Goal: Find specific page/section

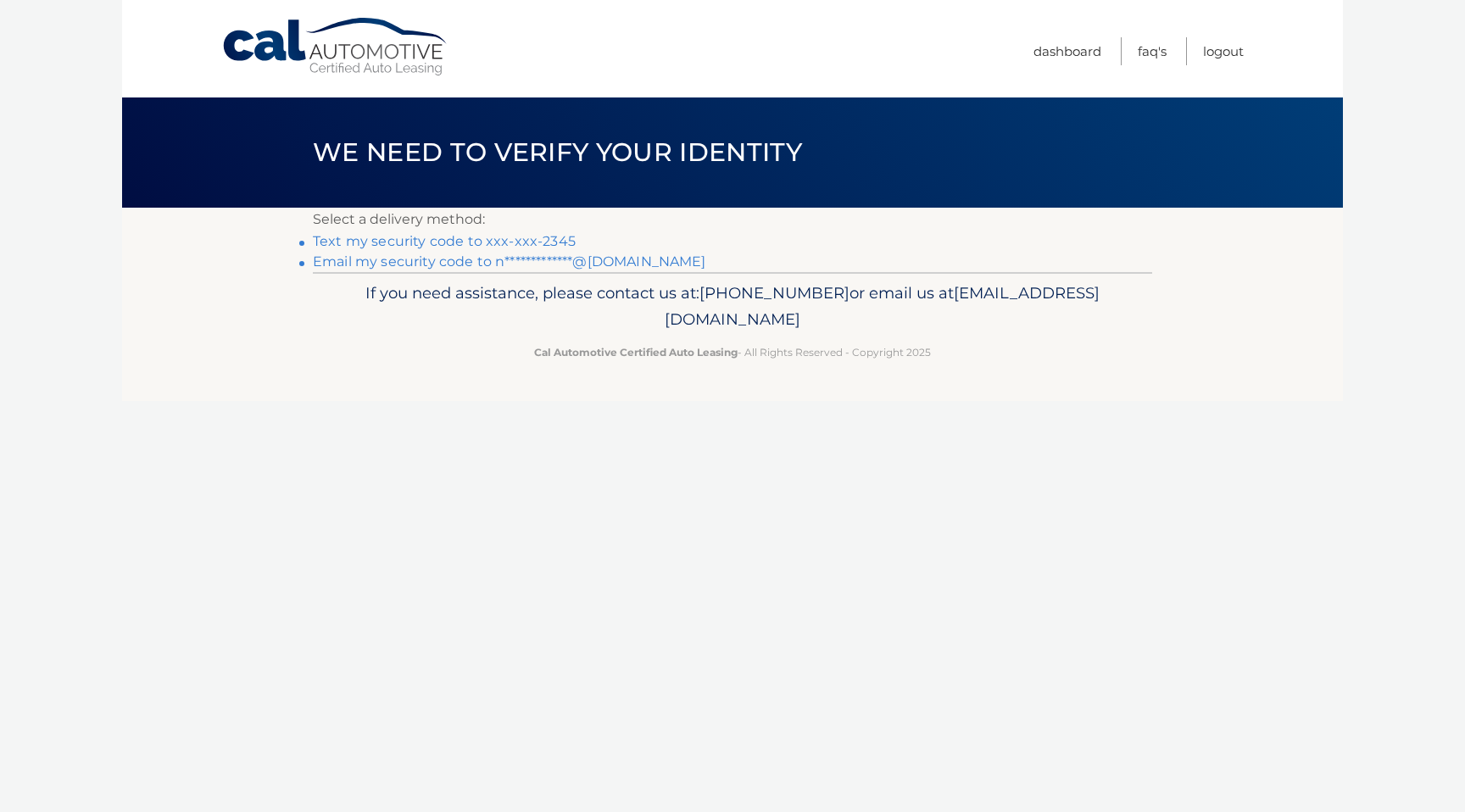
click at [529, 243] on link "Text my security code to xxx-xxx-2345" at bounding box center [445, 241] width 263 height 17
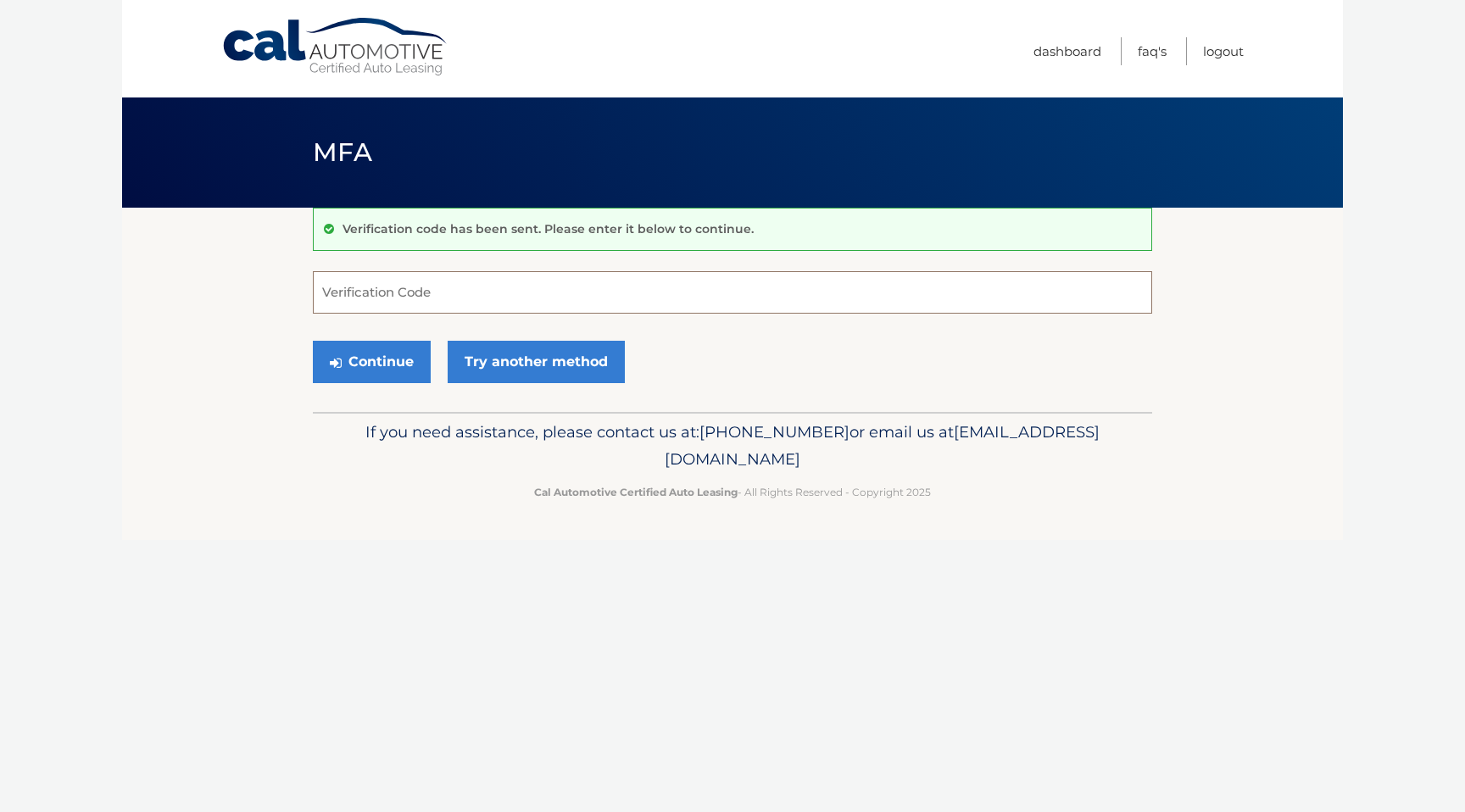
click at [479, 290] on input "Verification Code" at bounding box center [732, 291] width 840 height 42
type input "6"
type input "906350"
click at [313, 341] on button "Continue" at bounding box center [372, 362] width 118 height 42
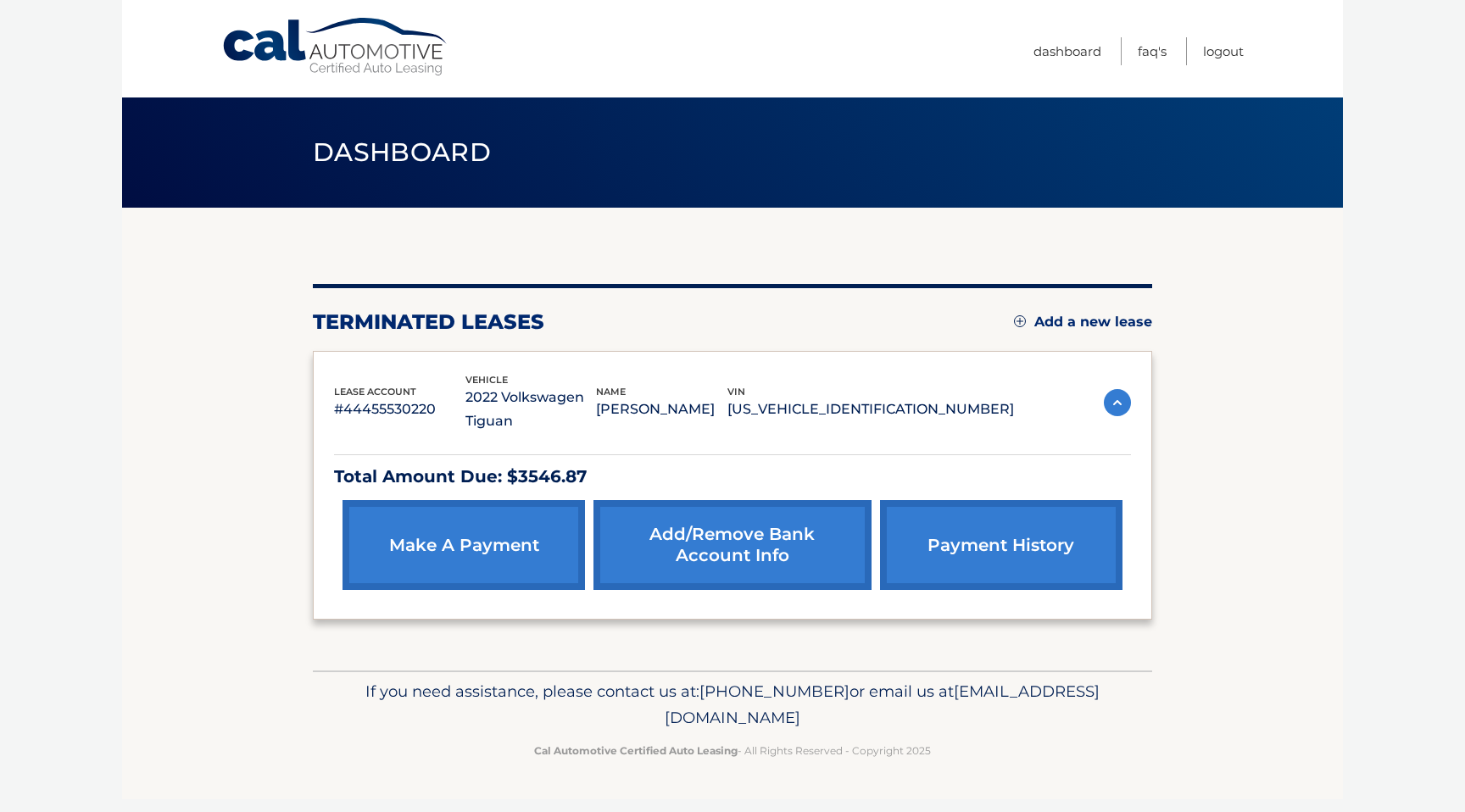
click at [1114, 401] on img at bounding box center [1118, 403] width 27 height 27
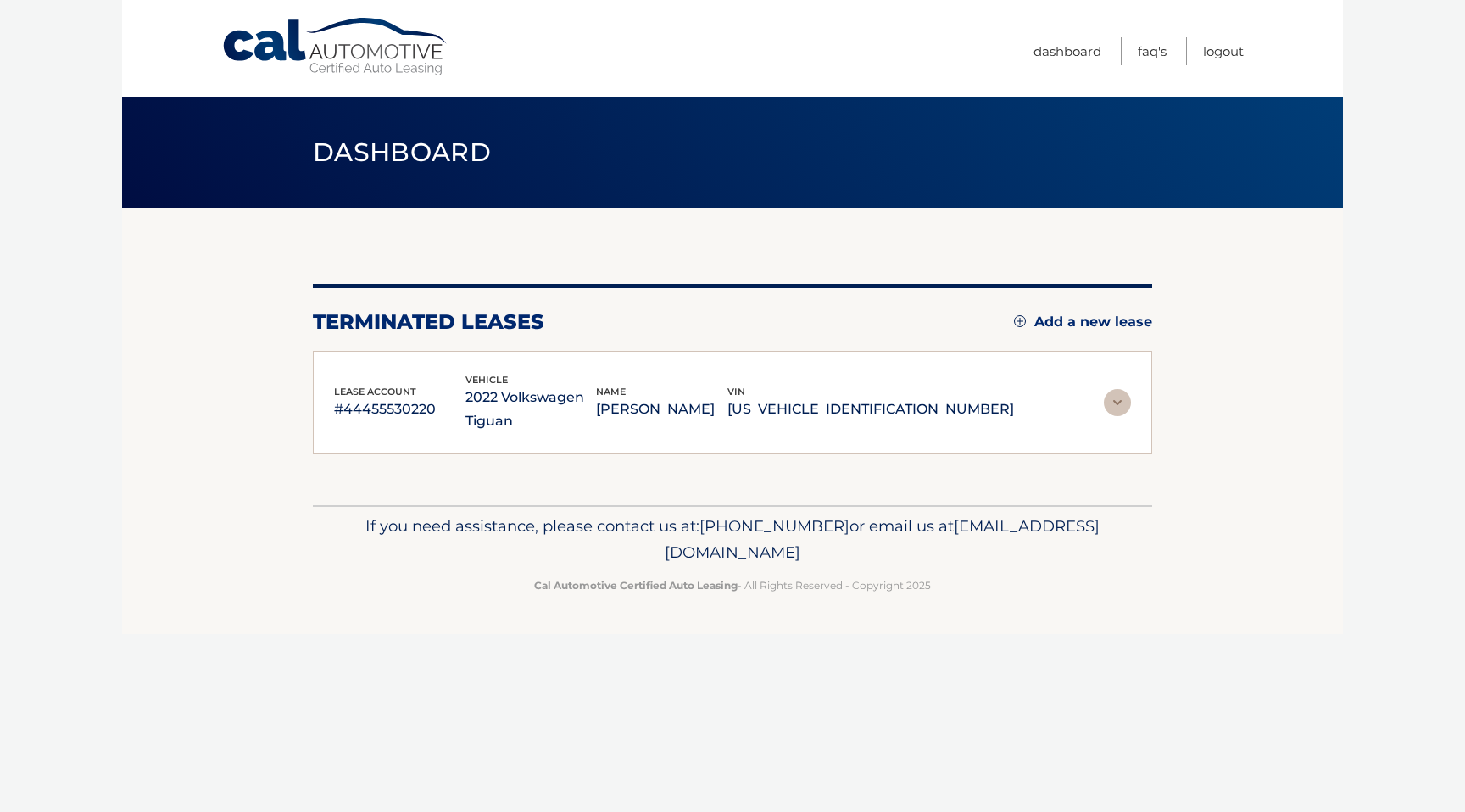
click at [1114, 401] on img at bounding box center [1118, 403] width 27 height 27
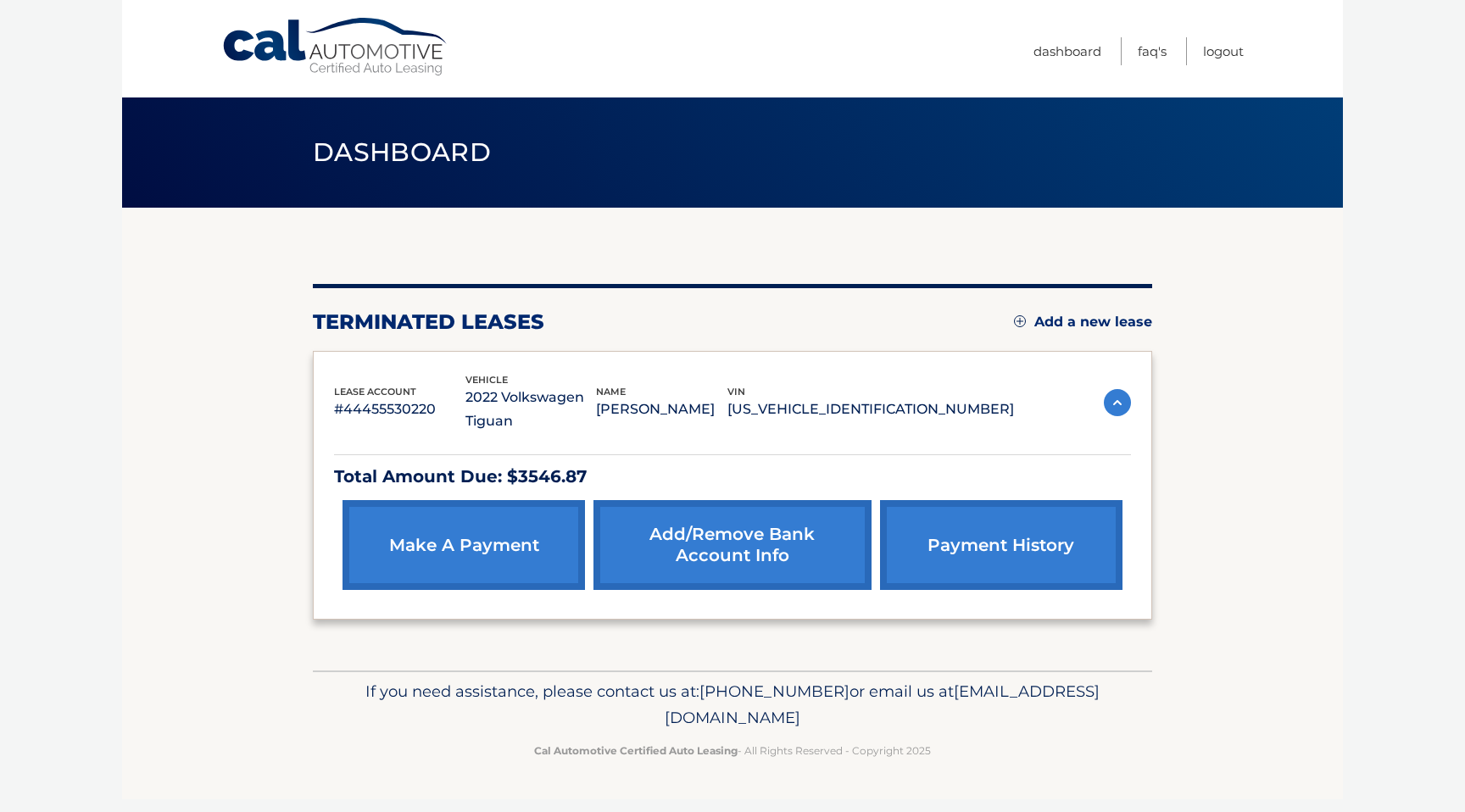
click at [539, 398] on p "2022 Volkswagen Tiguan" at bounding box center [531, 409] width 132 height 48
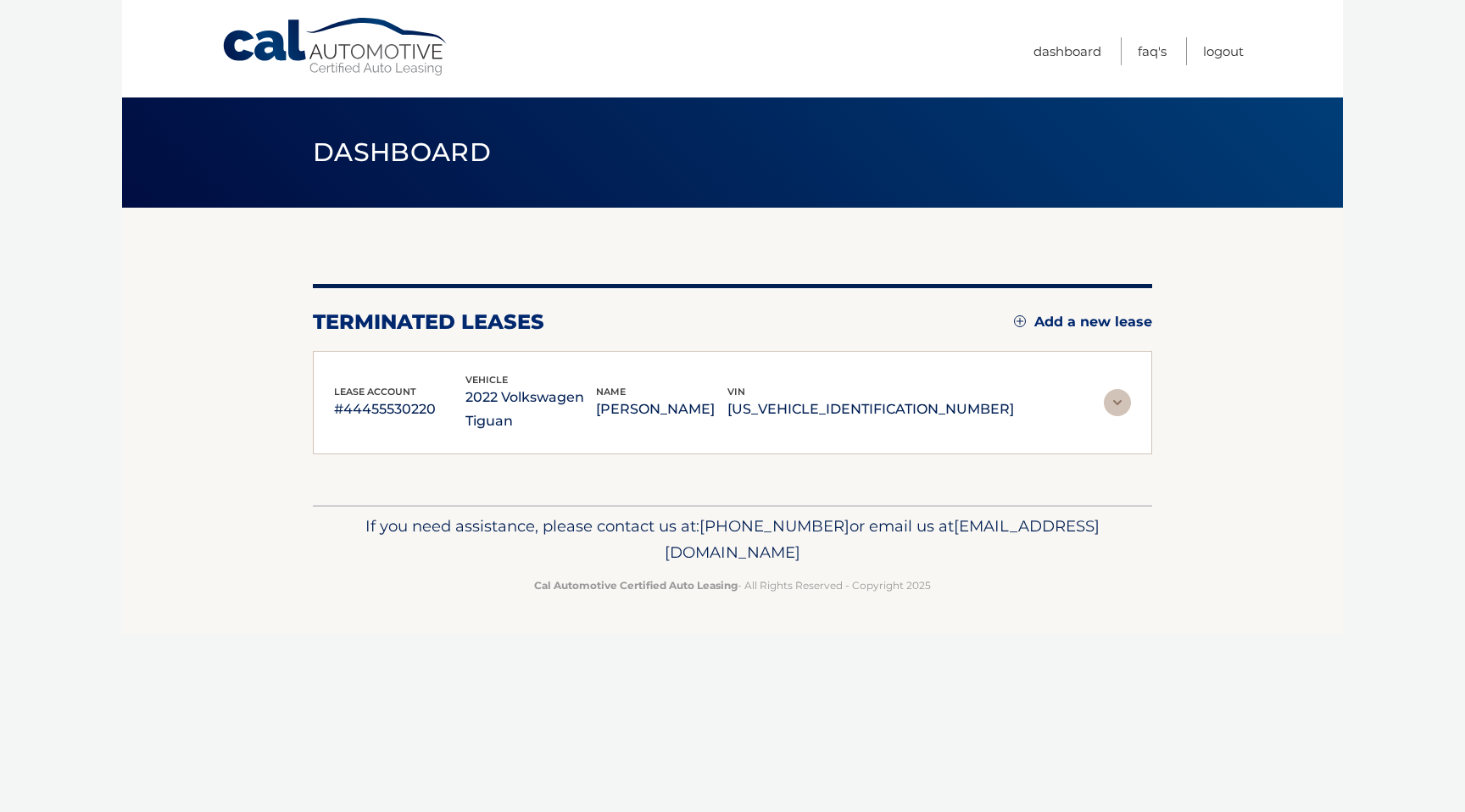
click at [539, 398] on p "2022 Volkswagen Tiguan" at bounding box center [531, 409] width 132 height 48
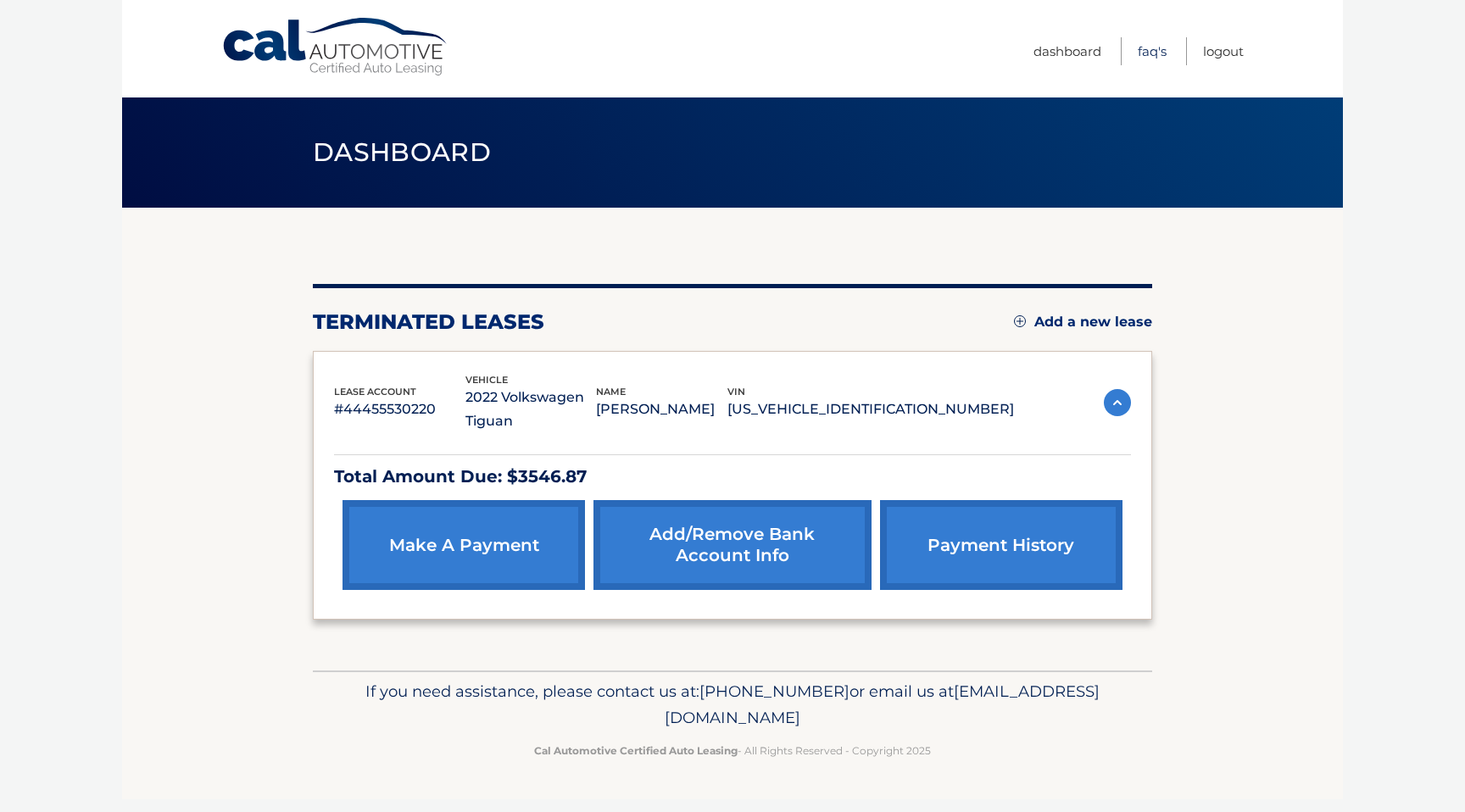
click at [1152, 49] on link "FAQ's" at bounding box center [1153, 51] width 29 height 28
